Goal: Task Accomplishment & Management: Manage account settings

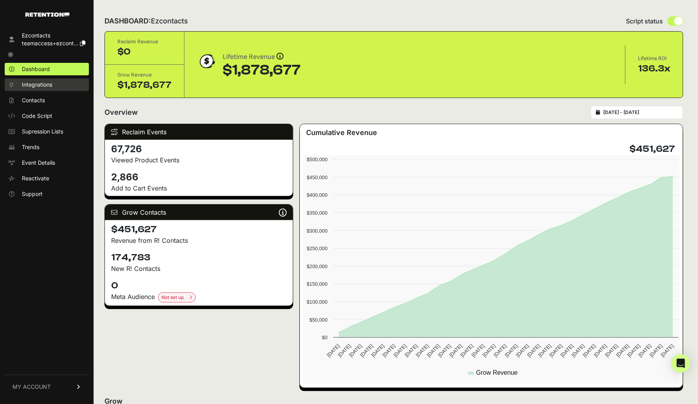
click at [41, 85] on span "Integrations" at bounding box center [37, 85] width 30 height 8
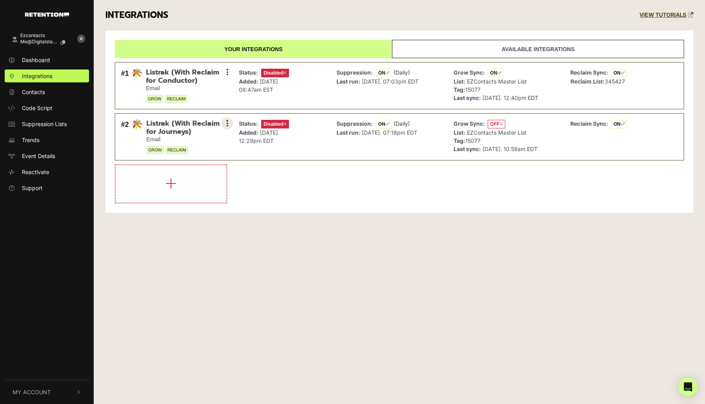
click at [228, 124] on button at bounding box center [227, 123] width 12 height 12
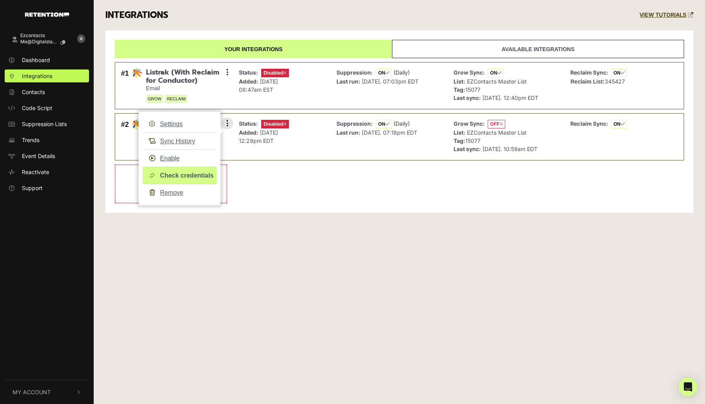
click at [190, 178] on link "Check credentials" at bounding box center [179, 176] width 74 height 18
click at [336, 192] on li at bounding box center [399, 183] width 569 height 39
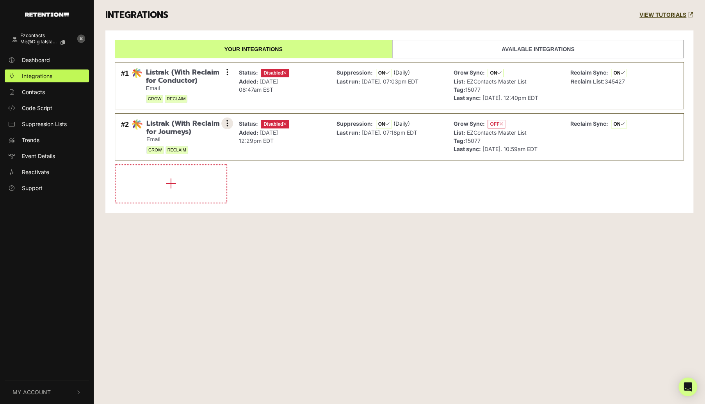
click at [228, 122] on button at bounding box center [227, 123] width 12 height 12
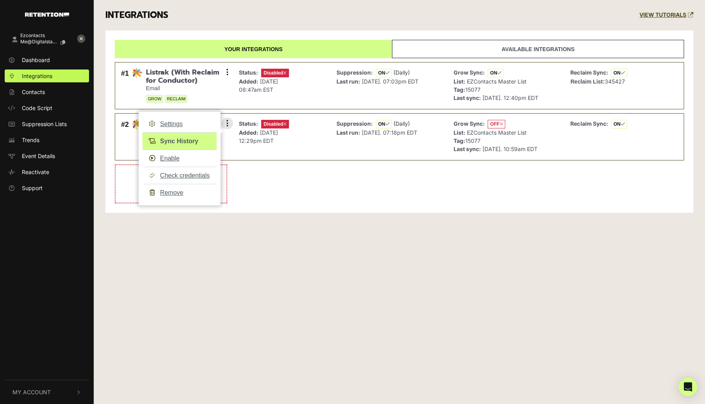
click at [169, 141] on link "Sync History" at bounding box center [179, 141] width 74 height 18
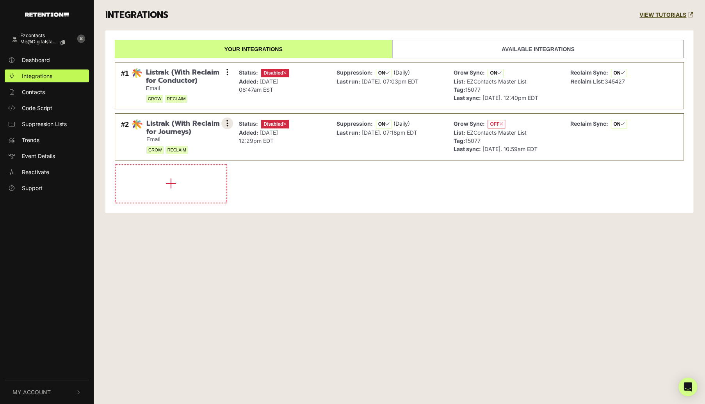
click at [229, 120] on button at bounding box center [227, 123] width 12 height 12
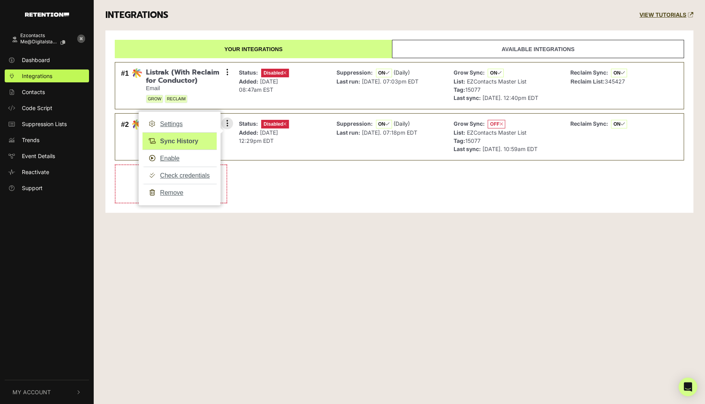
click at [158, 140] on div at bounding box center [152, 141] width 16 height 9
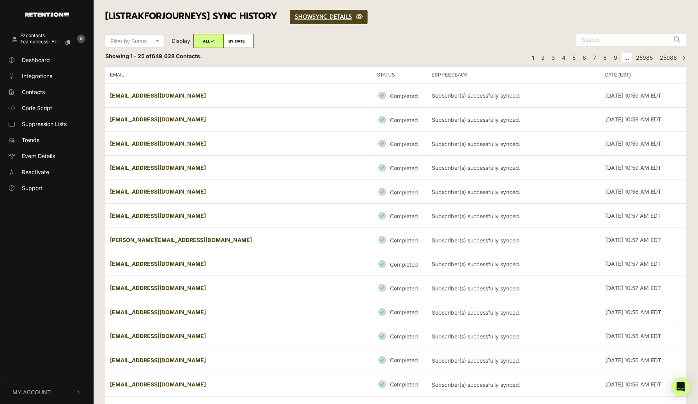
click at [236, 40] on label "BY DATE" at bounding box center [239, 41] width 30 height 14
radio input "true"
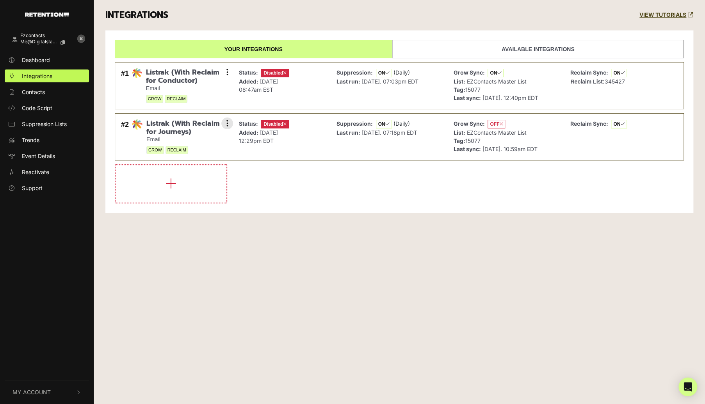
click at [270, 121] on span "Disabled" at bounding box center [275, 124] width 28 height 9
click at [273, 124] on span "Disabled" at bounding box center [275, 124] width 28 height 9
click at [226, 122] on icon at bounding box center [227, 123] width 2 height 8
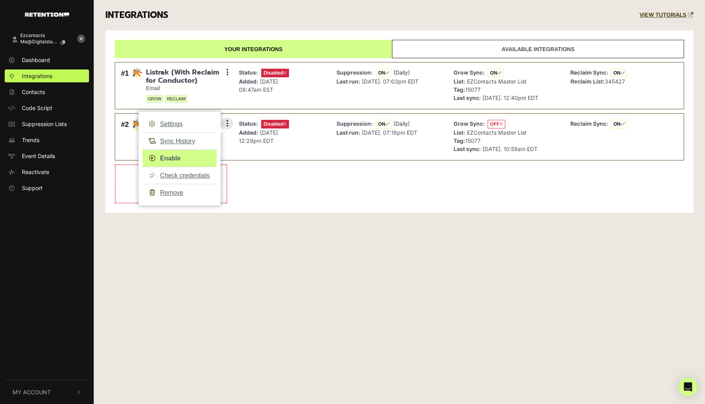
click at [167, 157] on link "Enable" at bounding box center [179, 158] width 74 height 18
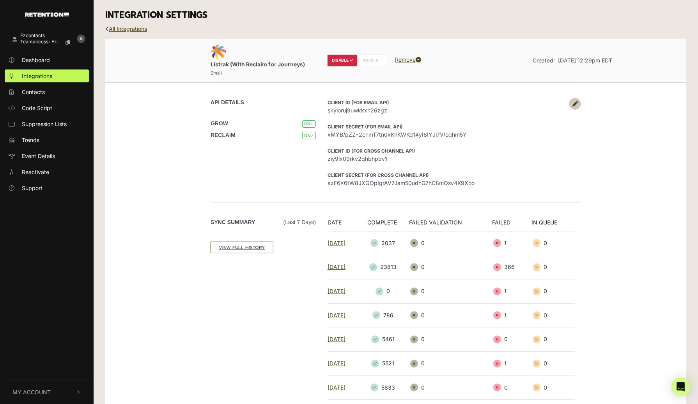
click at [372, 60] on label "ENABLE" at bounding box center [372, 61] width 30 height 12
radio input "false"
radio input "true"
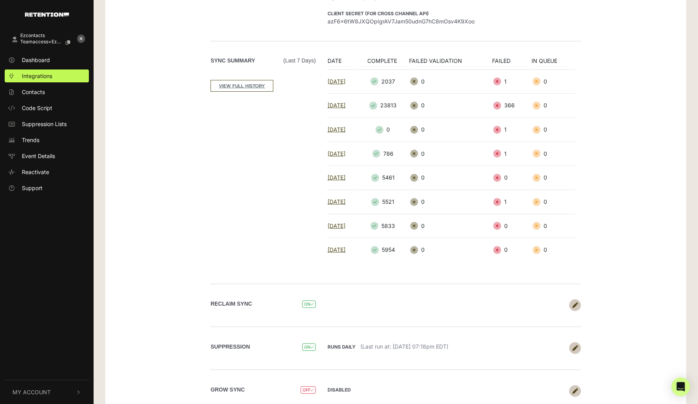
scroll to position [183, 0]
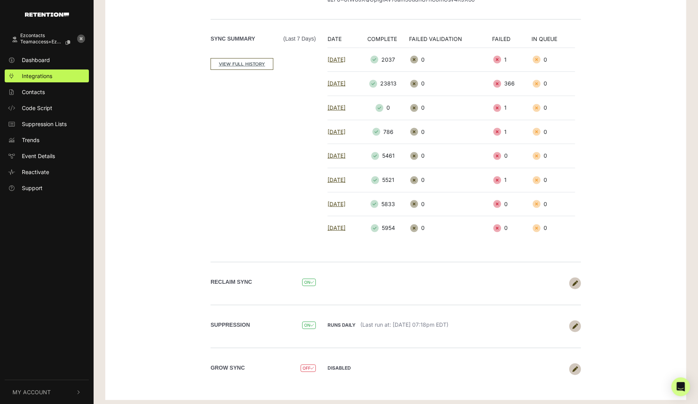
click at [305, 366] on span "OFF" at bounding box center [308, 367] width 15 height 7
click at [310, 364] on span "OFF" at bounding box center [308, 367] width 15 height 7
click at [577, 368] on icon at bounding box center [575, 368] width 5 height 5
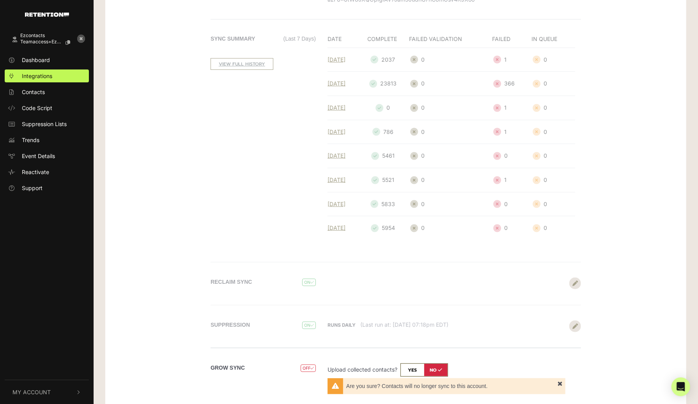
scroll to position [236, 0]
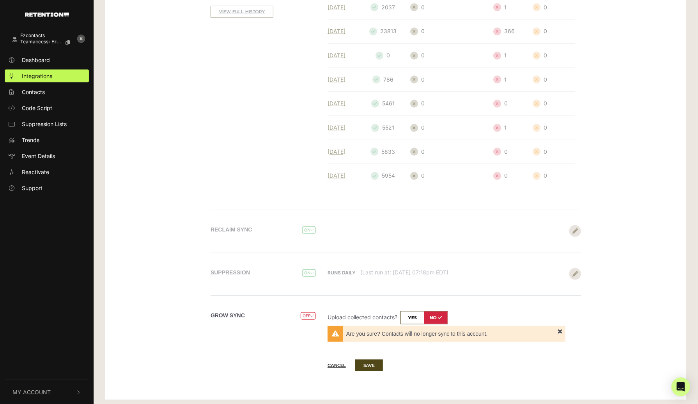
click at [413, 313] on input "checkbox" at bounding box center [425, 317] width 48 height 13
checkbox input "true"
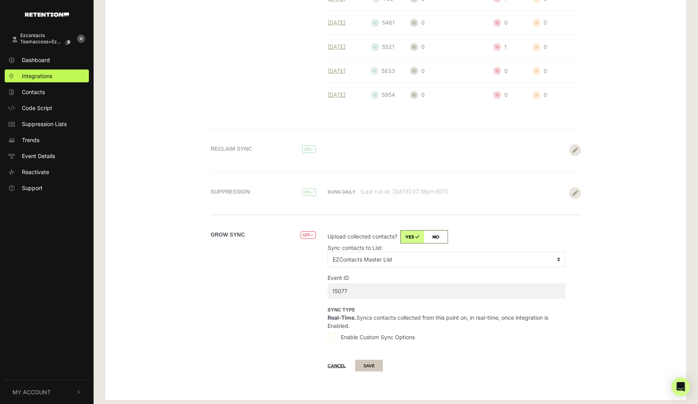
click at [372, 362] on button "SAVE" at bounding box center [369, 366] width 28 height 12
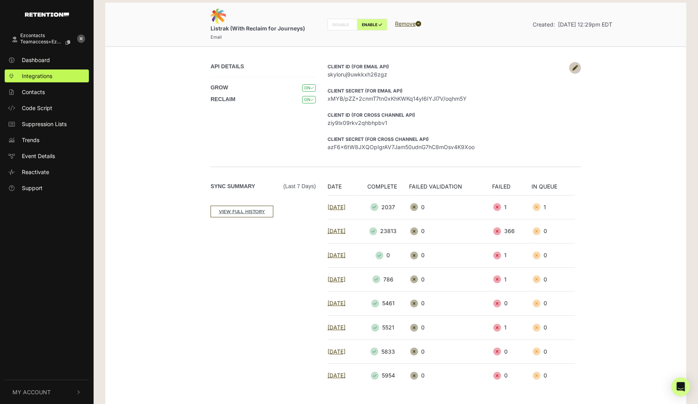
scroll to position [117, 0]
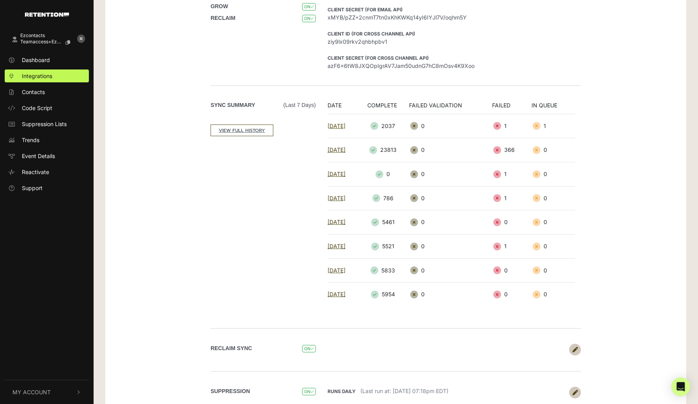
click at [337, 126] on link "2025-08-19" at bounding box center [337, 126] width 18 height 7
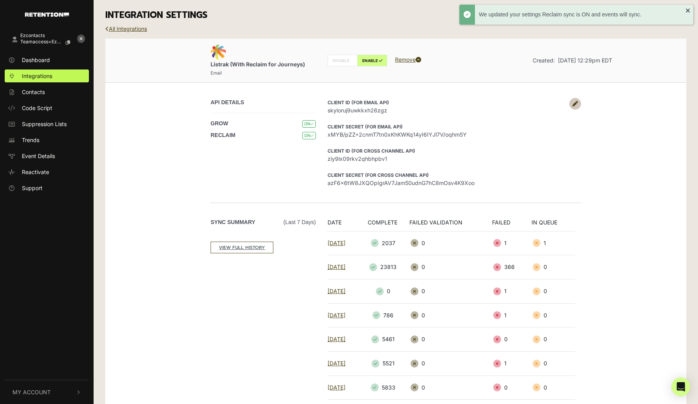
scroll to position [117, 0]
